Goal: Navigation & Orientation: Find specific page/section

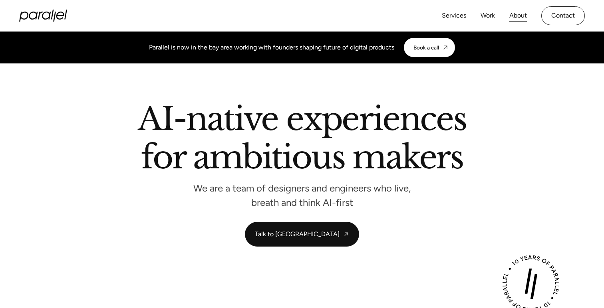
click at [526, 16] on link "About" at bounding box center [518, 16] width 18 height 12
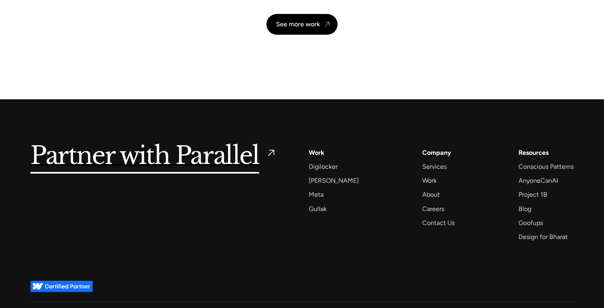
scroll to position [1927, 0]
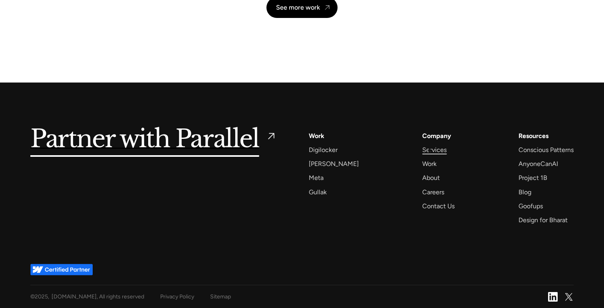
click at [430, 150] on div "Services" at bounding box center [434, 150] width 24 height 11
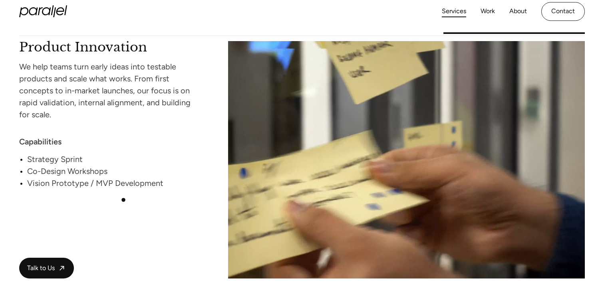
scroll to position [1667, 0]
